Goal: Information Seeking & Learning: Learn about a topic

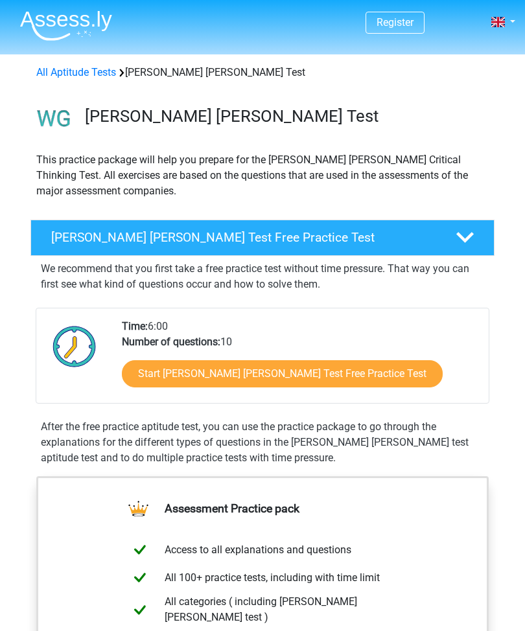
click at [269, 379] on link "Start [PERSON_NAME] [PERSON_NAME] Test Free Practice Test" at bounding box center [282, 373] width 321 height 27
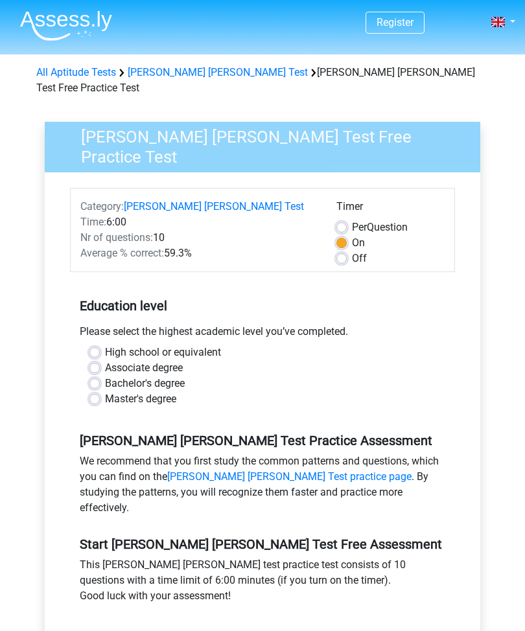
click at [219, 345] on label "High school or equivalent" at bounding box center [163, 353] width 116 height 16
click at [100, 345] on input "High school or equivalent" at bounding box center [94, 351] width 10 height 13
radio input "true"
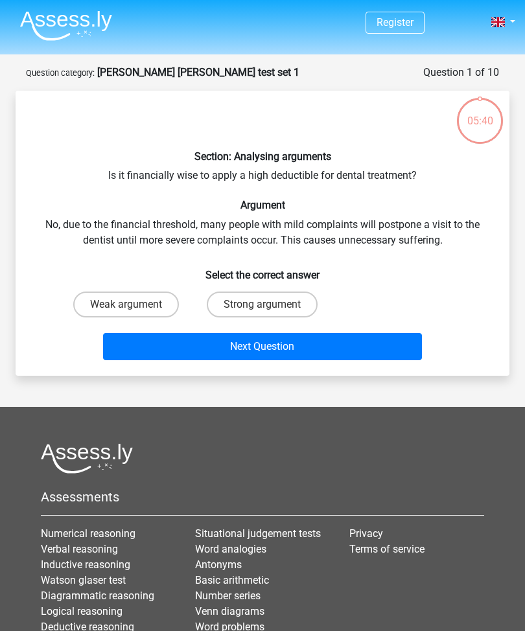
click at [282, 298] on label "Strong argument" at bounding box center [262, 304] width 111 height 26
click at [271, 304] on input "Strong argument" at bounding box center [266, 308] width 8 height 8
radio input "true"
click at [308, 345] on button "Next Question" at bounding box center [262, 346] width 319 height 27
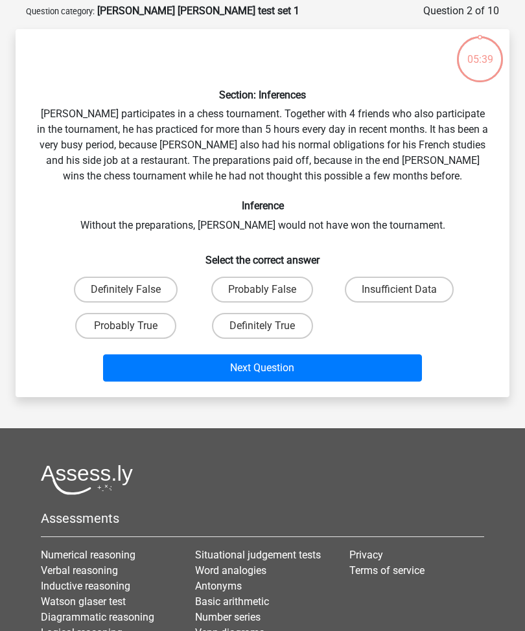
scroll to position [65, 0]
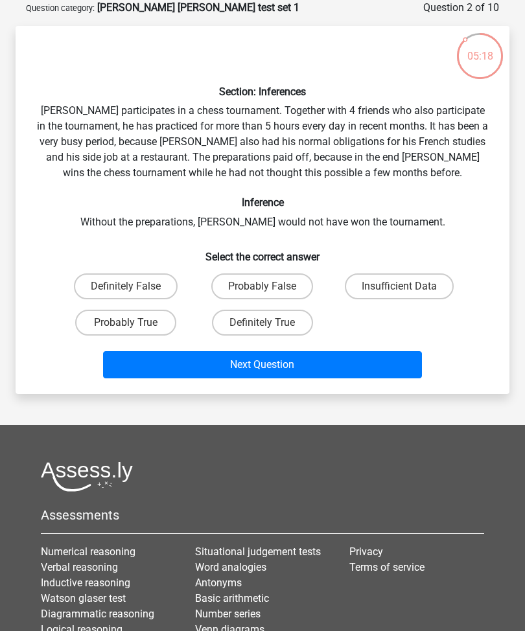
click at [296, 321] on label "Definitely True" at bounding box center [262, 323] width 101 height 26
click at [271, 323] on input "Definitely True" at bounding box center [266, 327] width 8 height 8
radio input "true"
click at [332, 369] on button "Next Question" at bounding box center [262, 364] width 319 height 27
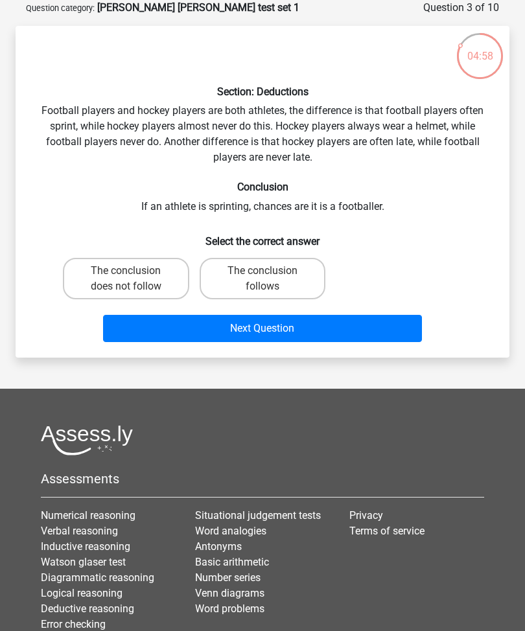
click at [105, 268] on label "The conclusion does not follow" at bounding box center [126, 278] width 126 height 41
click at [126, 271] on input "The conclusion does not follow" at bounding box center [130, 275] width 8 height 8
radio input "true"
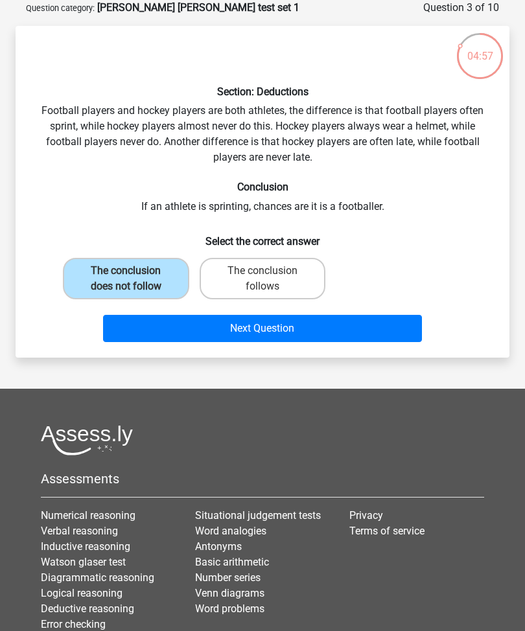
click at [357, 331] on button "Next Question" at bounding box center [262, 328] width 319 height 27
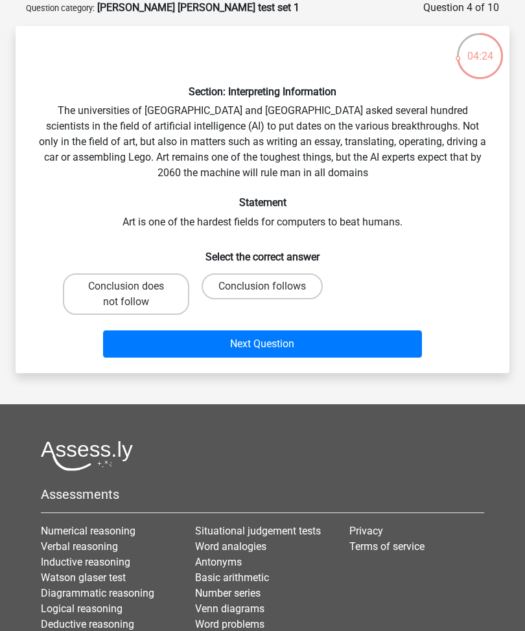
click at [299, 293] on label "Conclusion follows" at bounding box center [261, 286] width 121 height 26
click at [271, 293] on input "Conclusion follows" at bounding box center [266, 290] width 8 height 8
radio input "true"
click at [345, 346] on button "Next Question" at bounding box center [262, 343] width 319 height 27
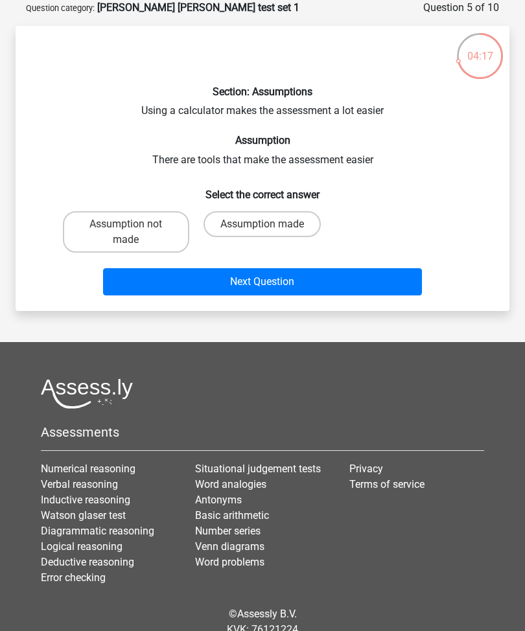
click at [301, 223] on label "Assumption made" at bounding box center [261, 224] width 117 height 26
click at [271, 224] on input "Assumption made" at bounding box center [266, 228] width 8 height 8
radio input "true"
click at [355, 288] on button "Next Question" at bounding box center [262, 281] width 319 height 27
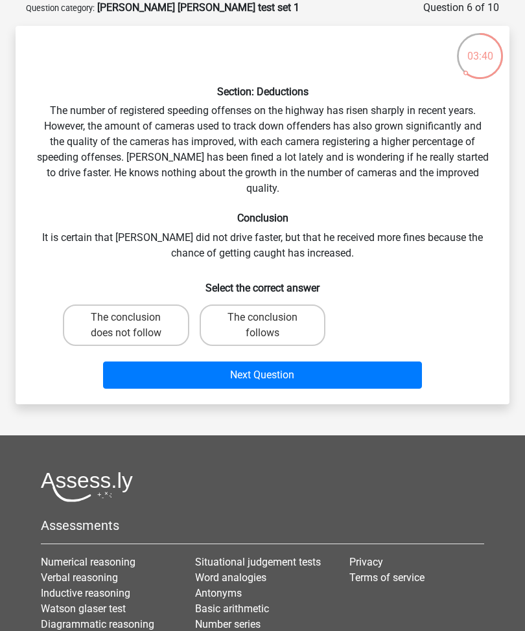
click at [123, 309] on label "The conclusion does not follow" at bounding box center [126, 324] width 126 height 41
click at [126, 317] on input "The conclusion does not follow" at bounding box center [130, 321] width 8 height 8
radio input "true"
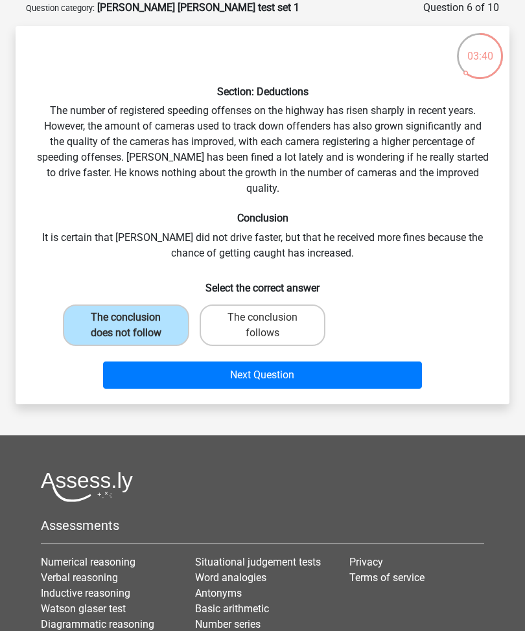
click at [369, 361] on button "Next Question" at bounding box center [262, 374] width 319 height 27
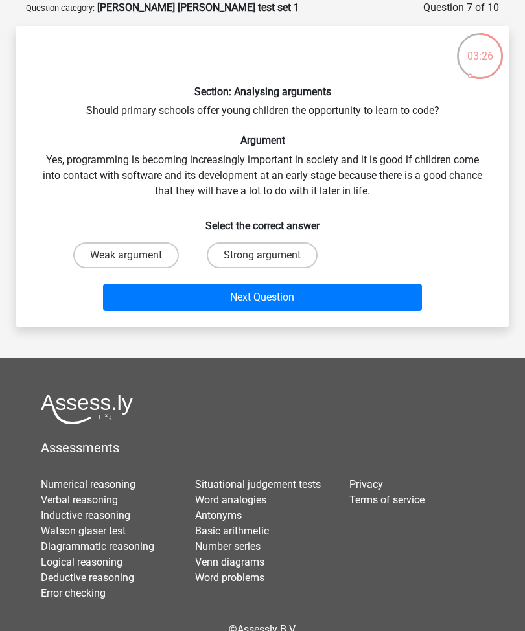
click at [306, 261] on label "Strong argument" at bounding box center [262, 255] width 111 height 26
click at [271, 261] on input "Strong argument" at bounding box center [266, 259] width 8 height 8
radio input "true"
click at [336, 295] on button "Next Question" at bounding box center [262, 297] width 319 height 27
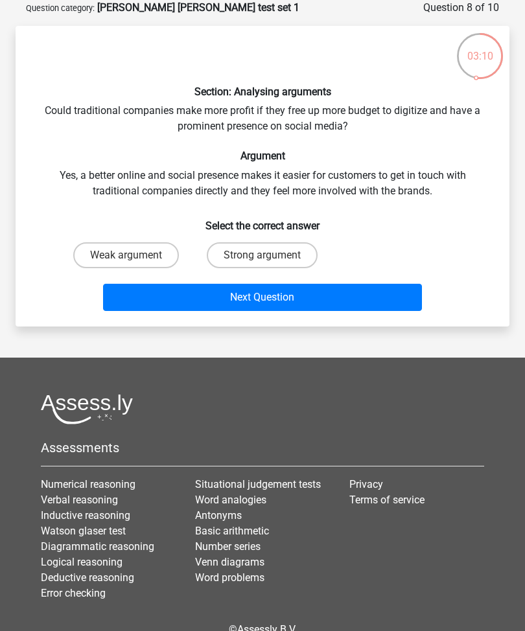
click at [304, 256] on label "Strong argument" at bounding box center [262, 255] width 111 height 26
click at [271, 256] on input "Strong argument" at bounding box center [266, 259] width 8 height 8
radio input "true"
click at [347, 293] on button "Next Question" at bounding box center [262, 297] width 319 height 27
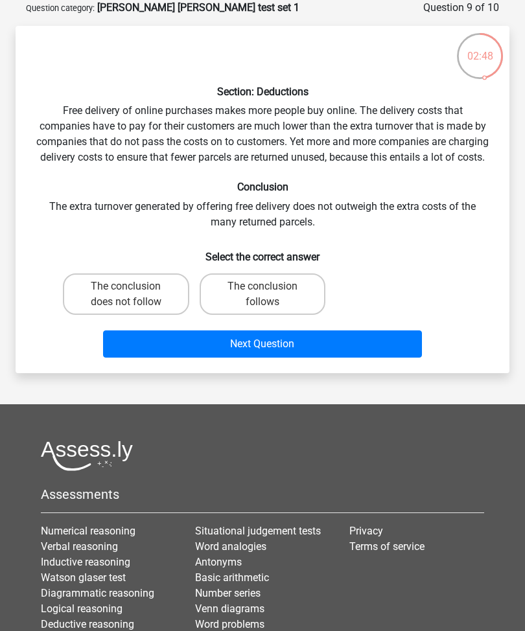
click at [158, 315] on label "The conclusion does not follow" at bounding box center [126, 293] width 126 height 41
click at [134, 295] on input "The conclusion does not follow" at bounding box center [130, 290] width 8 height 8
radio input "true"
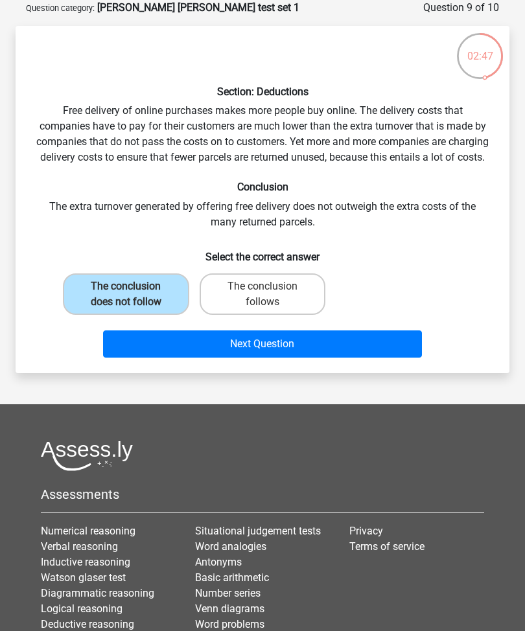
click at [181, 358] on button "Next Question" at bounding box center [262, 343] width 319 height 27
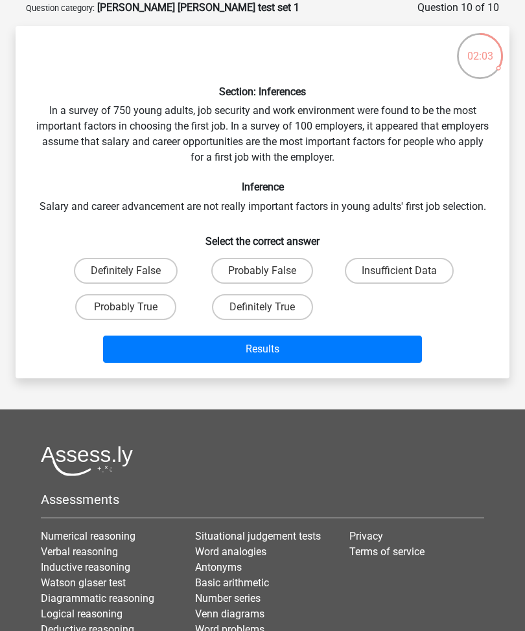
click at [150, 280] on label "Definitely False" at bounding box center [126, 271] width 104 height 26
click at [134, 279] on input "Definitely False" at bounding box center [130, 275] width 8 height 8
radio input "true"
click at [188, 353] on button "Results" at bounding box center [262, 349] width 319 height 27
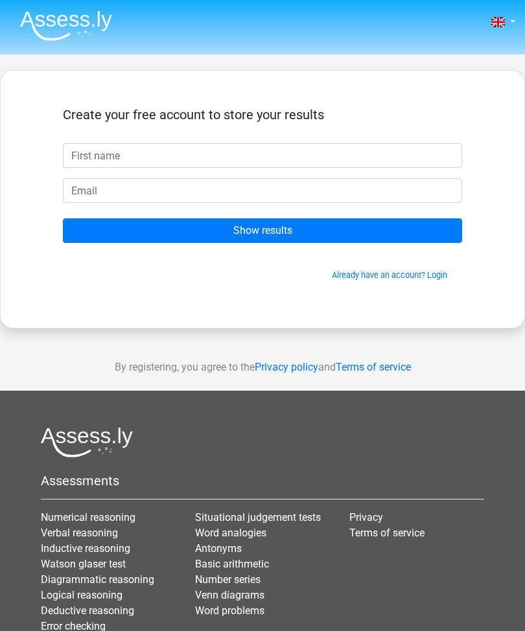
click at [321, 160] on input "text" at bounding box center [262, 155] width 399 height 25
type input "Lark"
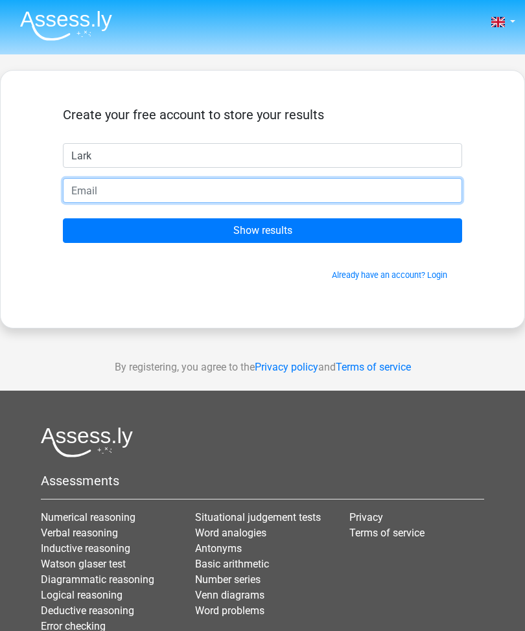
click at [290, 186] on input "email" at bounding box center [262, 190] width 399 height 25
type input "larkblwland@gmail.com"
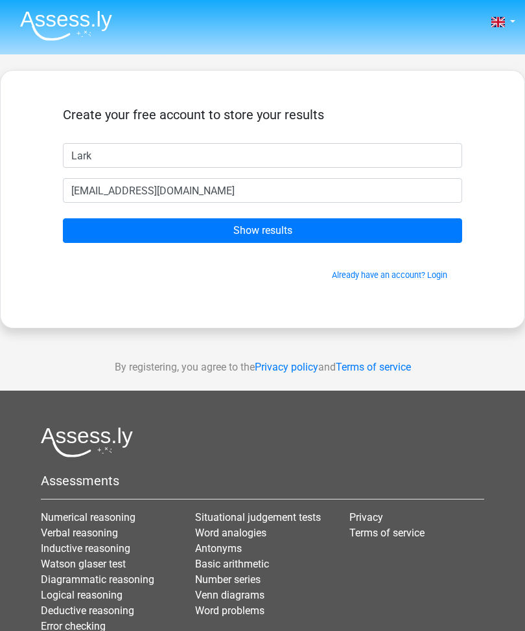
click at [321, 220] on input "Show results" at bounding box center [262, 230] width 399 height 25
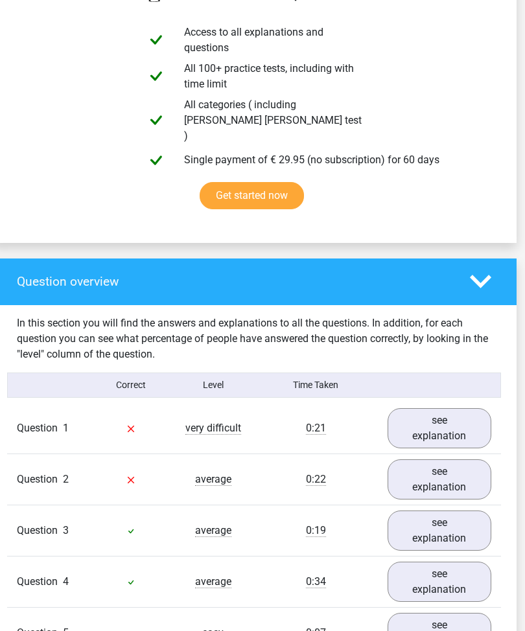
scroll to position [747, 8]
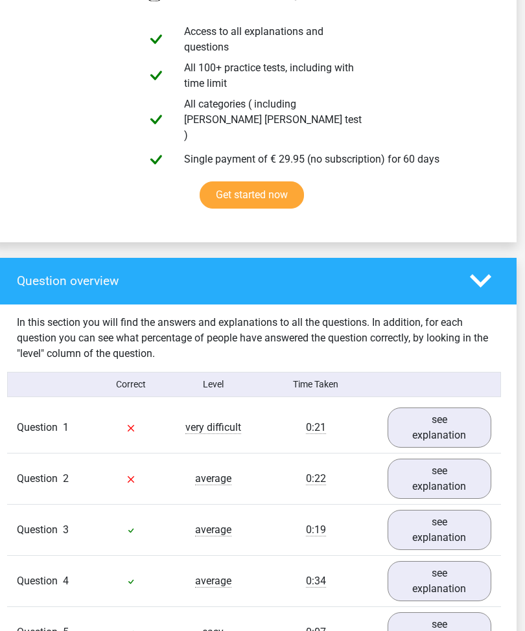
click at [438, 408] on link "see explanation" at bounding box center [439, 428] width 104 height 40
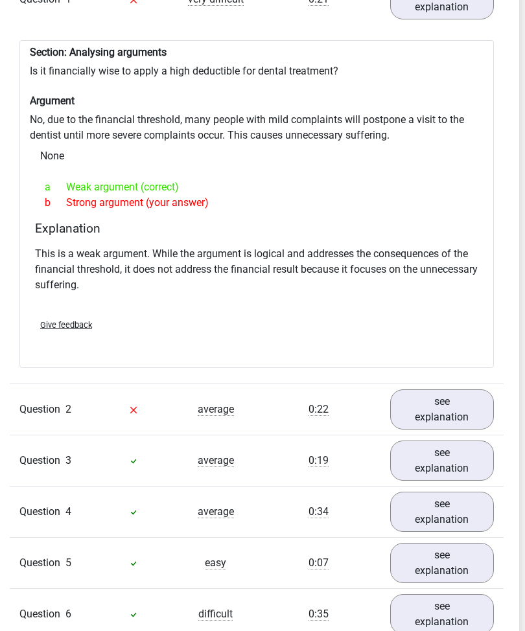
scroll to position [1176, 6]
click at [434, 389] on link "see explanation" at bounding box center [442, 409] width 104 height 40
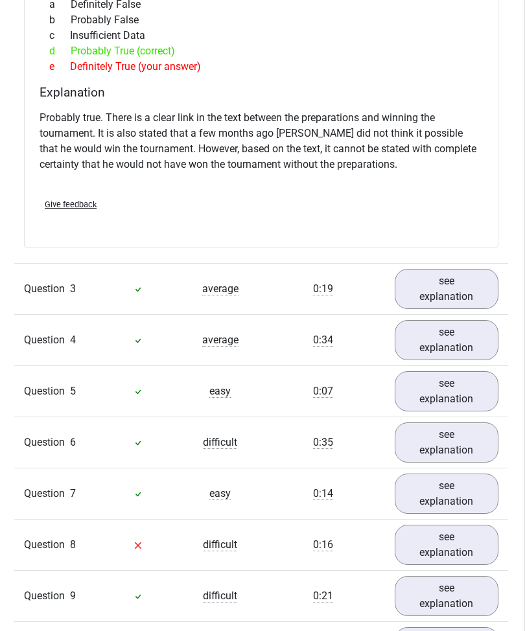
scroll to position [1801, 1]
click at [437, 532] on link "see explanation" at bounding box center [446, 545] width 104 height 40
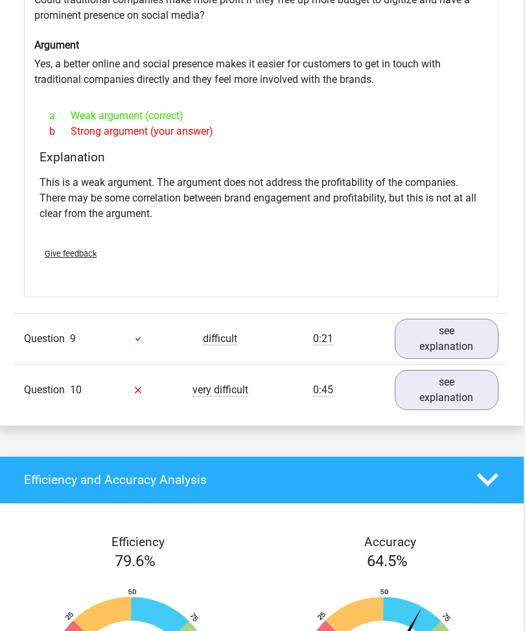
scroll to position [2417, 1]
click at [448, 370] on link "see explanation" at bounding box center [446, 390] width 104 height 40
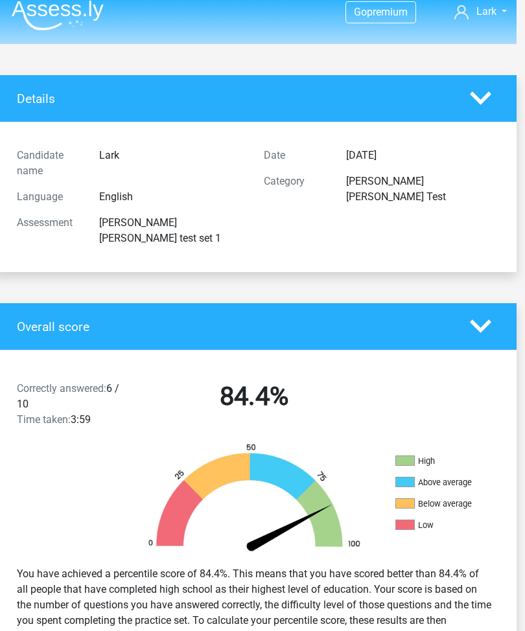
scroll to position [0, 8]
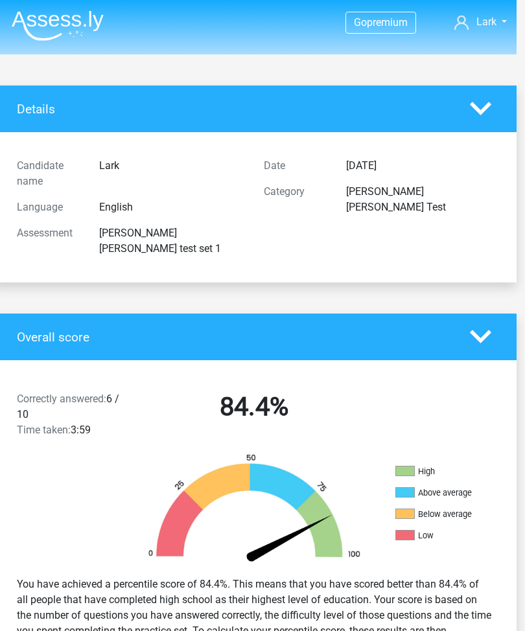
click at [410, 108] on h4 "Details" at bounding box center [233, 109] width 433 height 15
click at [492, 21] on span "Lark" at bounding box center [486, 22] width 20 height 12
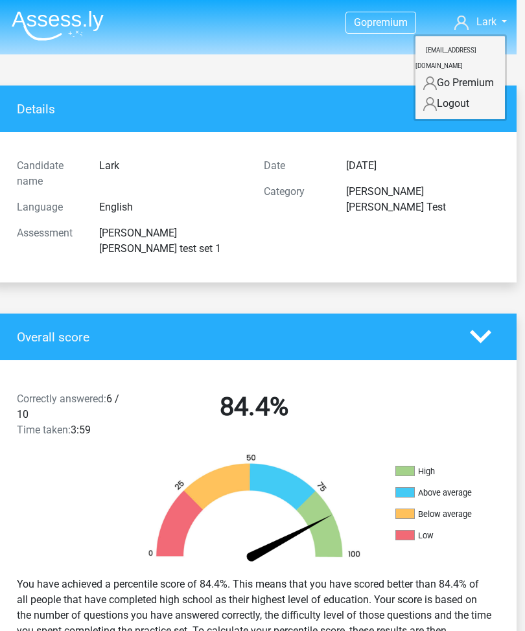
click at [207, 313] on div "Overall score" at bounding box center [254, 336] width 525 height 47
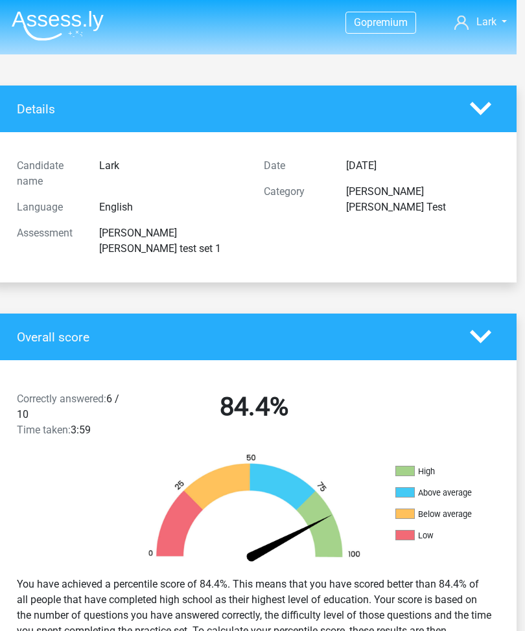
click at [140, 98] on div "Details" at bounding box center [254, 108] width 525 height 47
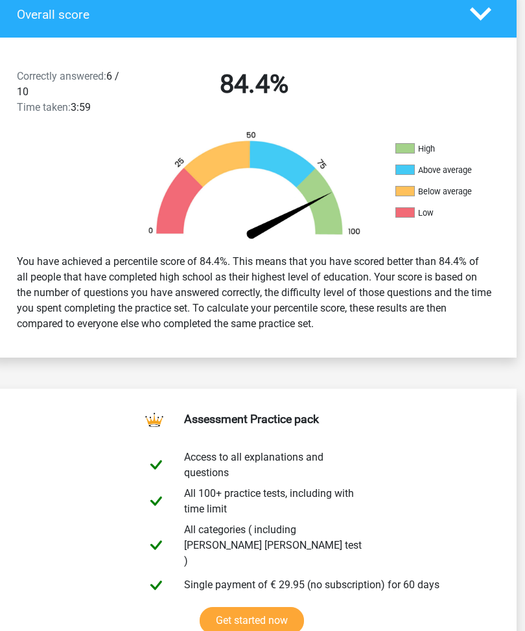
scroll to position [320, 8]
